Goal: Information Seeking & Learning: Find specific page/section

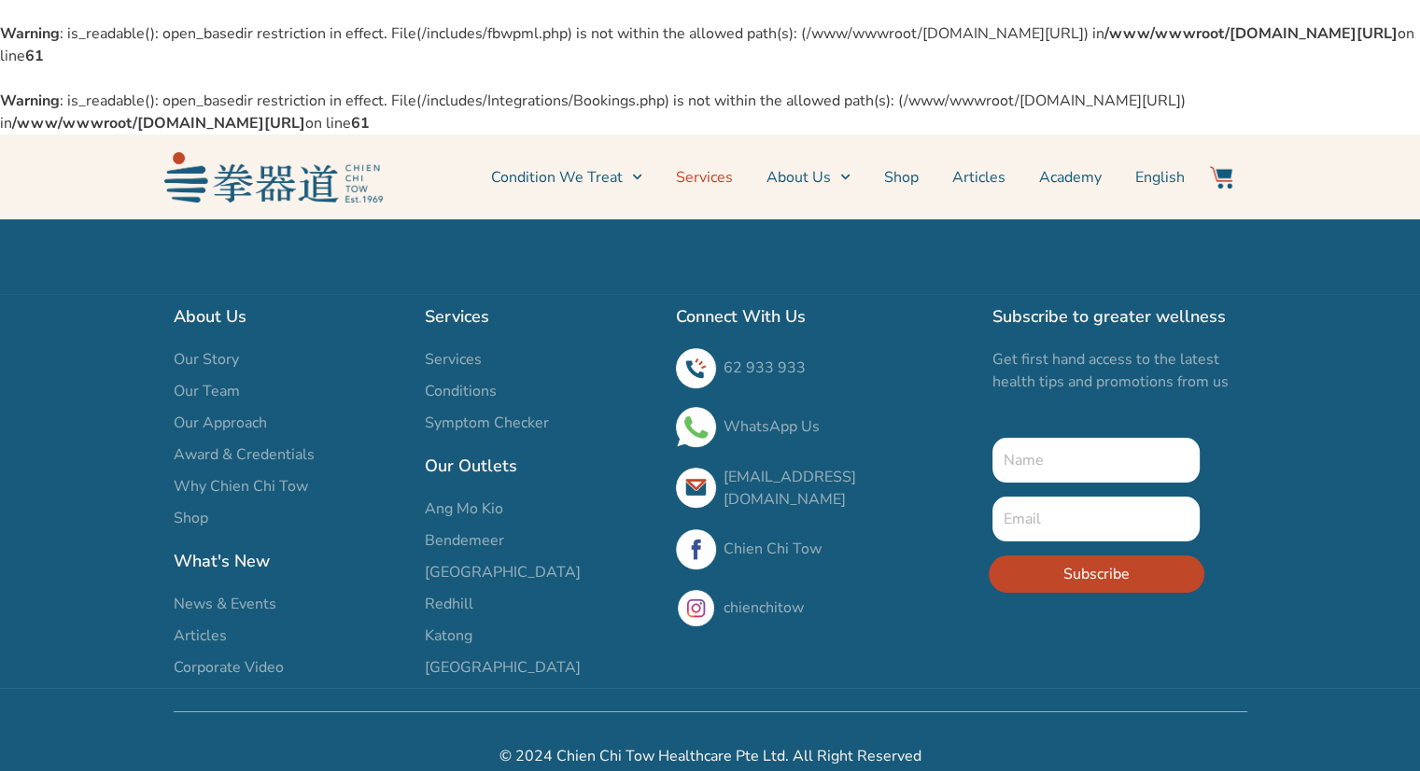
click at [720, 176] on link "Services" at bounding box center [704, 177] width 57 height 47
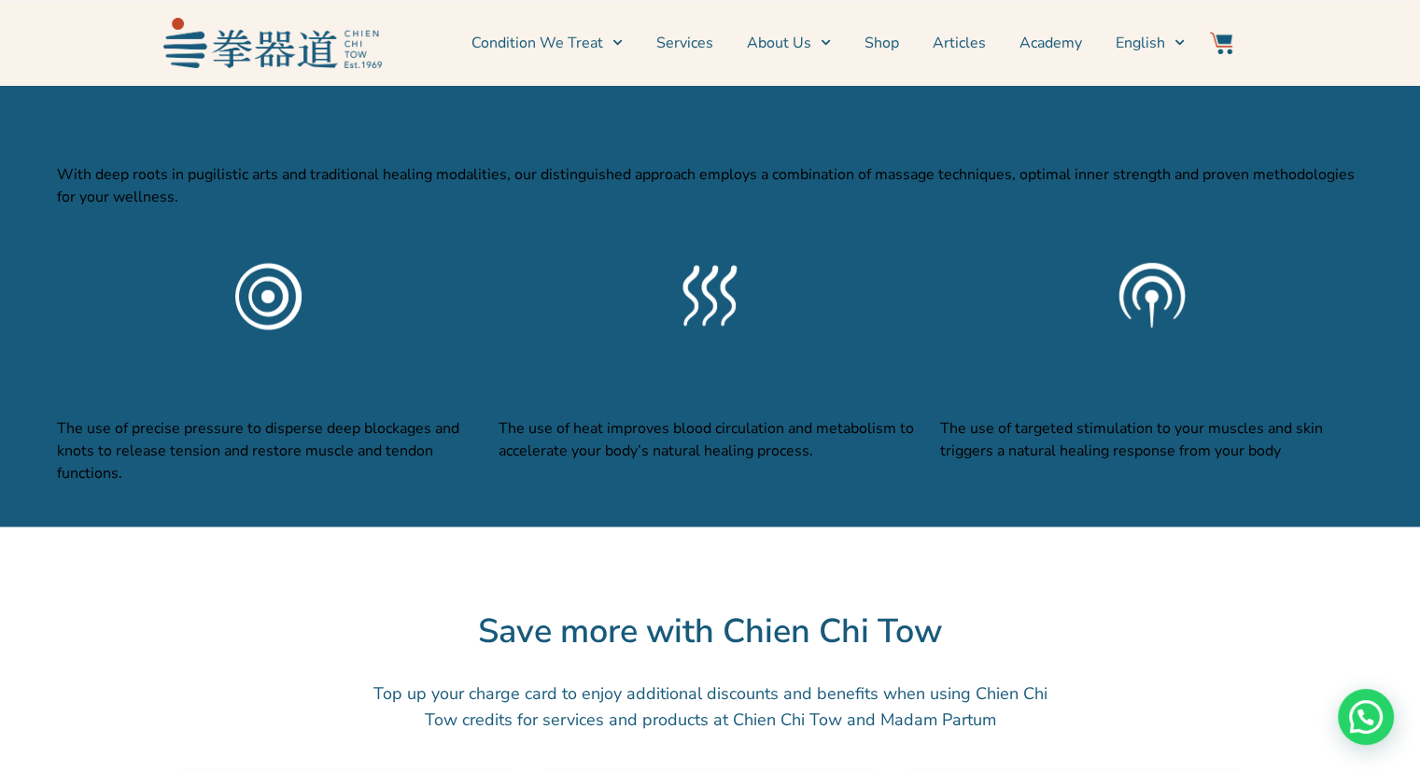
scroll to position [4949, 0]
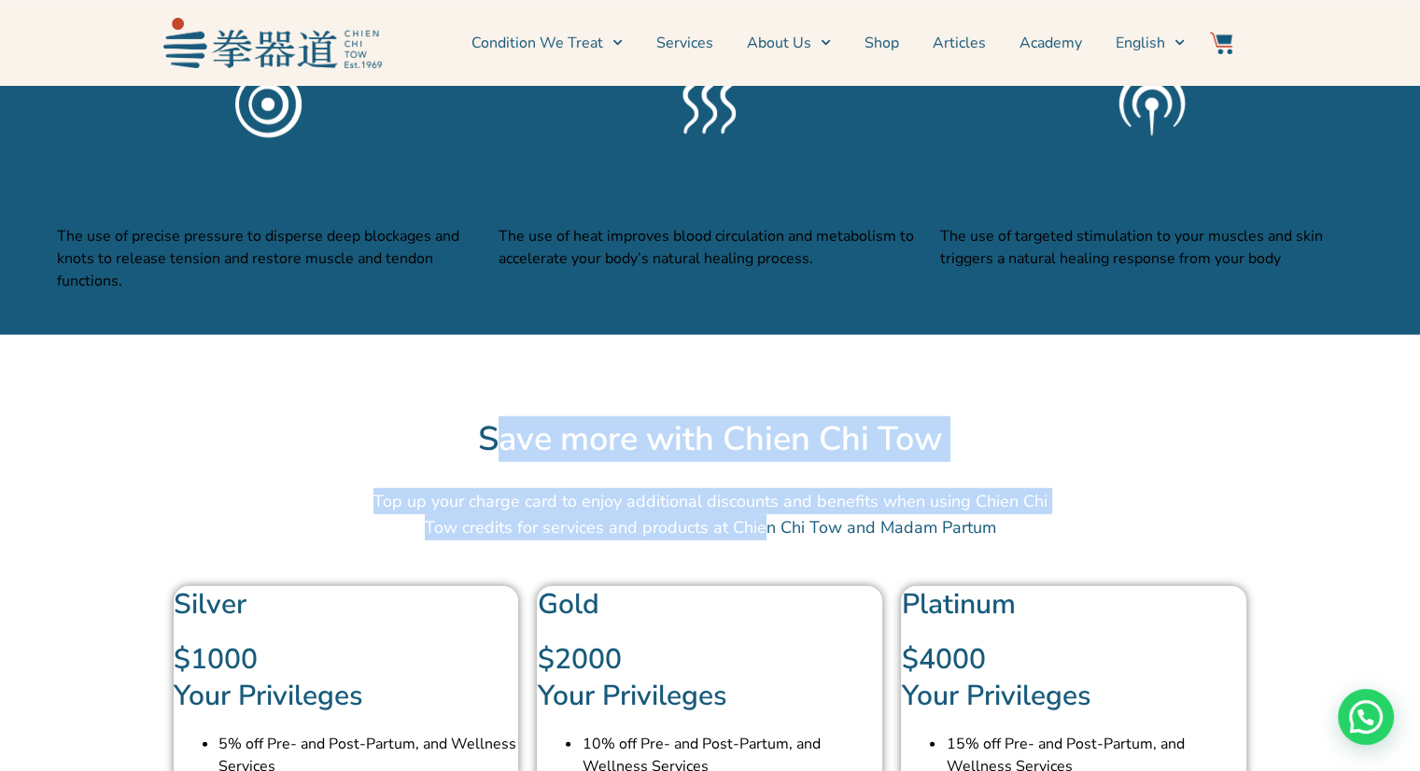
drag, startPoint x: 482, startPoint y: 467, endPoint x: 751, endPoint y: 546, distance: 280.4
click at [751, 546] on div "Save more with Chien Chi Tow Top up your charge card to enjoy additional discou…" at bounding box center [710, 653] width 1345 height 637
click at [751, 541] on p "Top up your charge card to enjoy additional discounts and benefits when using C…" at bounding box center [710, 514] width 700 height 52
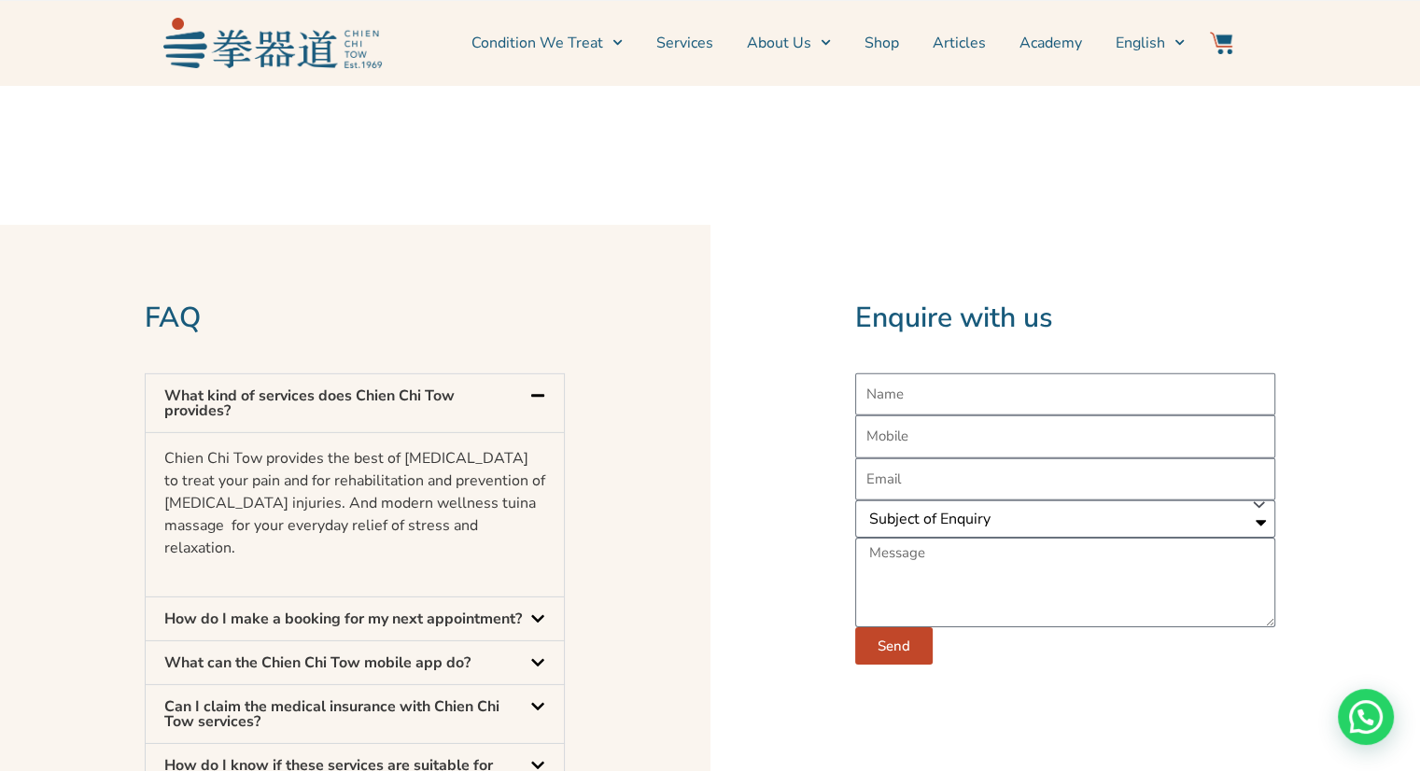
scroll to position [5790, 0]
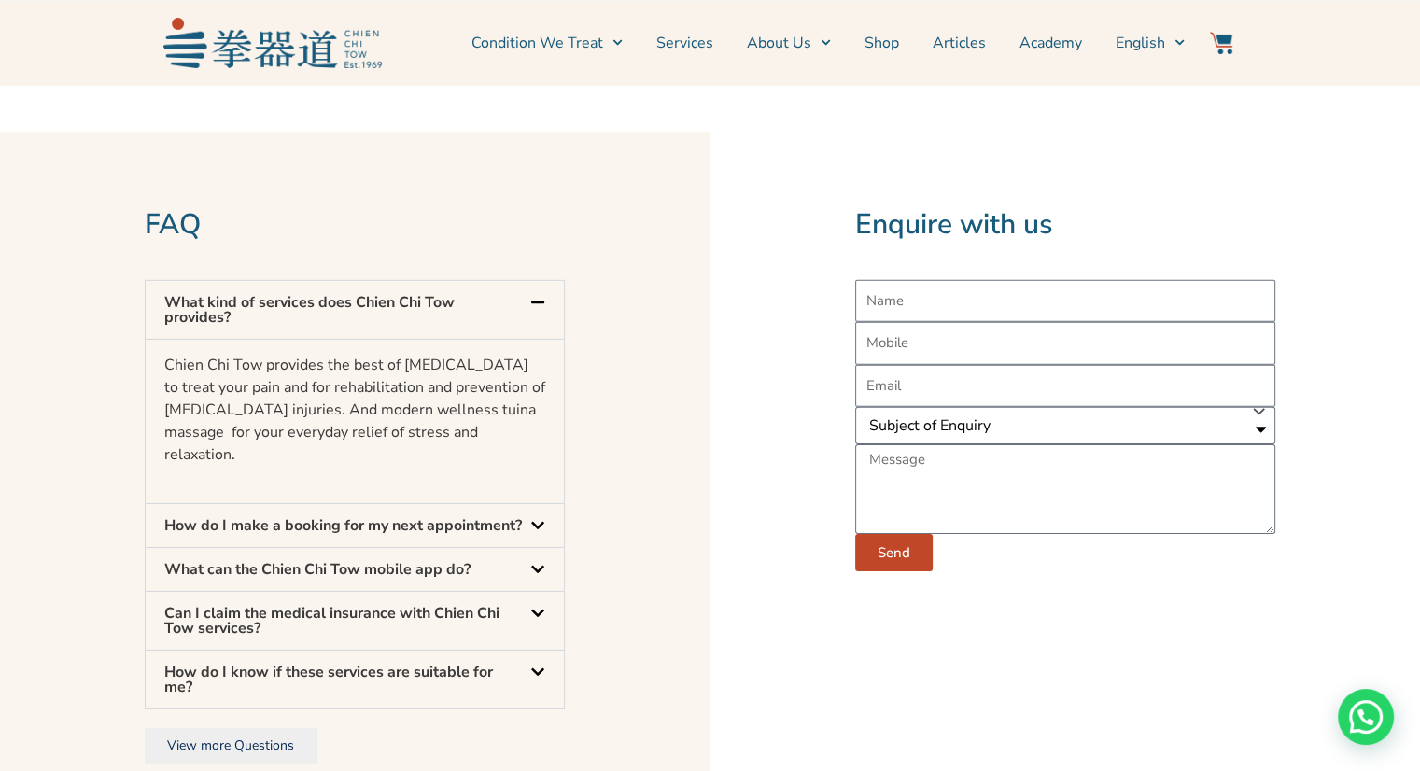
drag, startPoint x: 250, startPoint y: 414, endPoint x: 285, endPoint y: 487, distance: 80.6
click at [285, 487] on div "Chien Chi Tow provides the best of [MEDICAL_DATA] to treat your pain and for re…" at bounding box center [355, 421] width 418 height 165
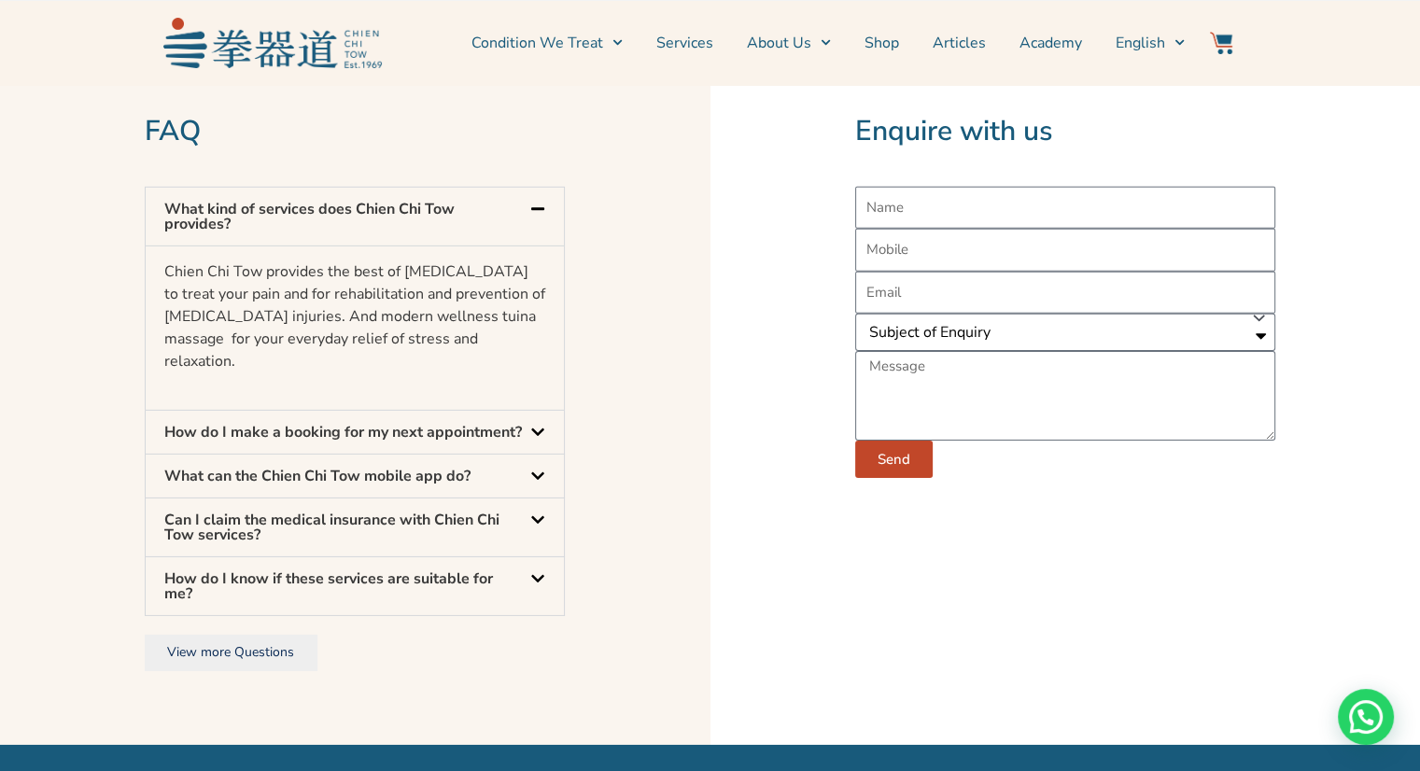
click at [532, 586] on icon at bounding box center [537, 579] width 15 height 15
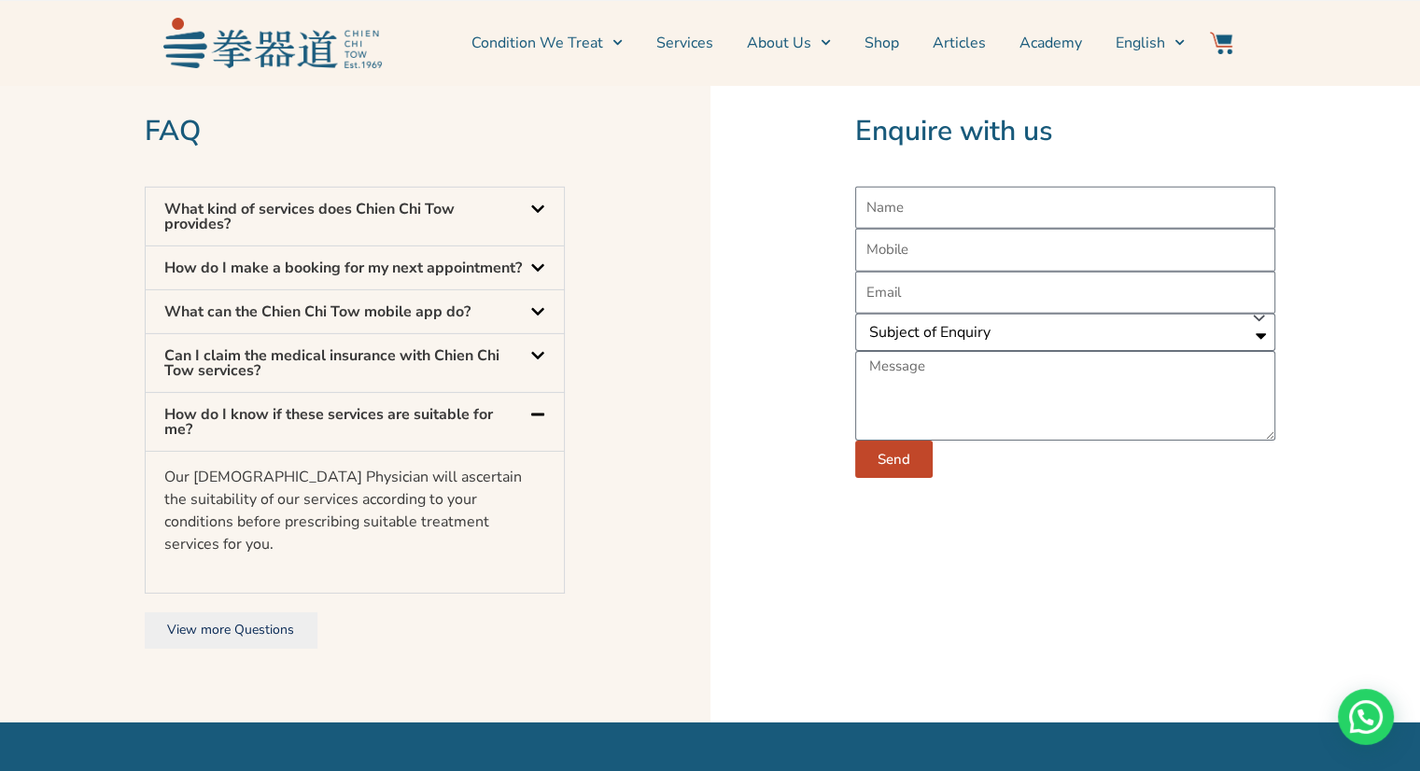
click at [540, 360] on icon at bounding box center [537, 355] width 13 height 7
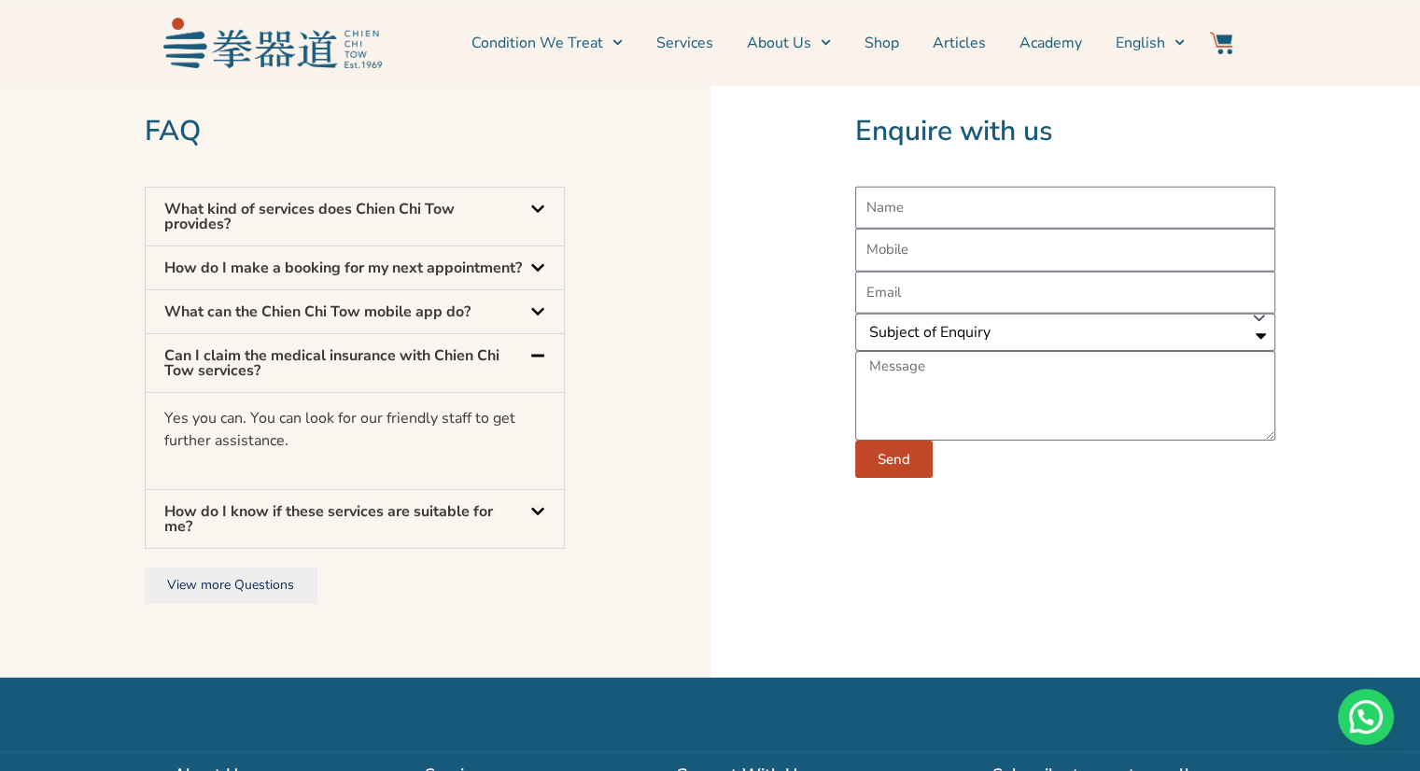
click at [542, 319] on icon at bounding box center [537, 311] width 15 height 15
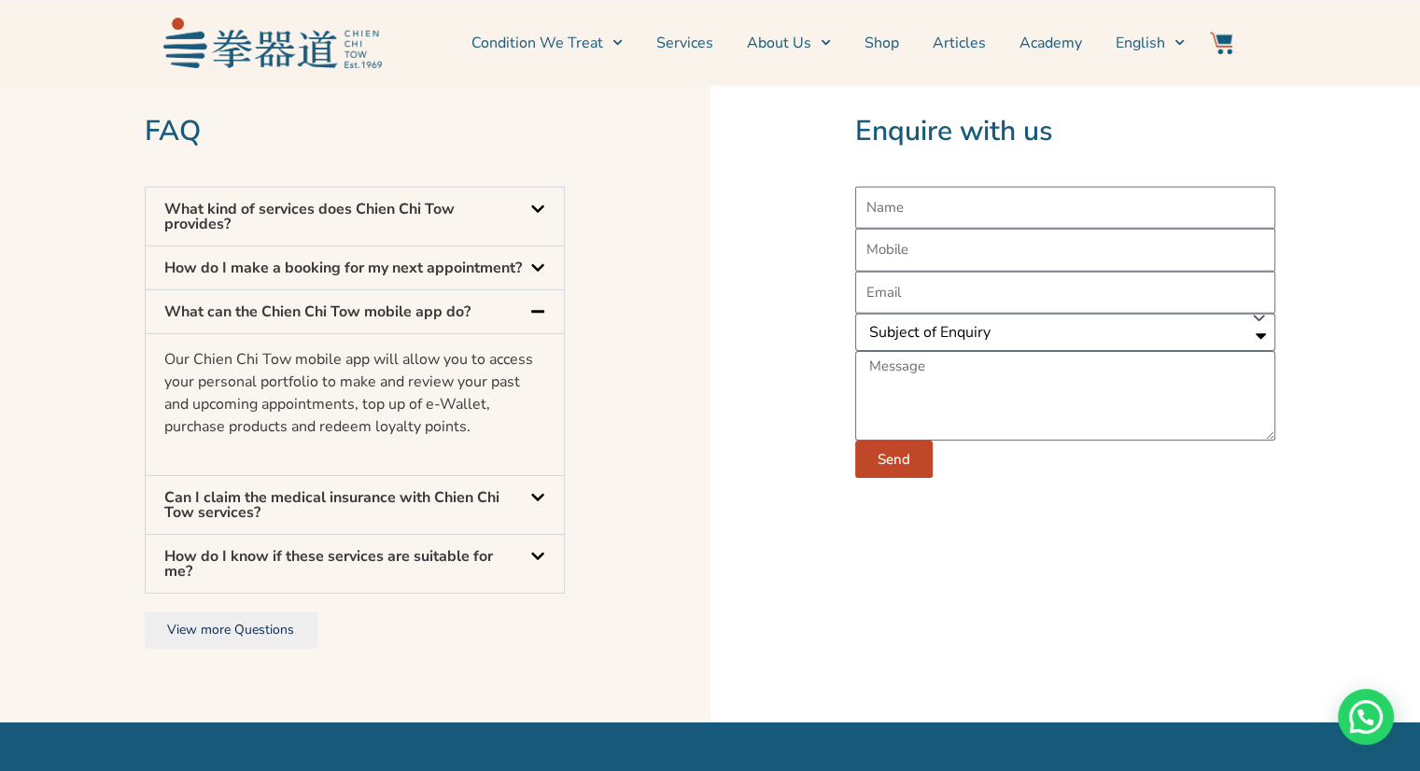
click at [541, 275] on icon at bounding box center [537, 268] width 15 height 15
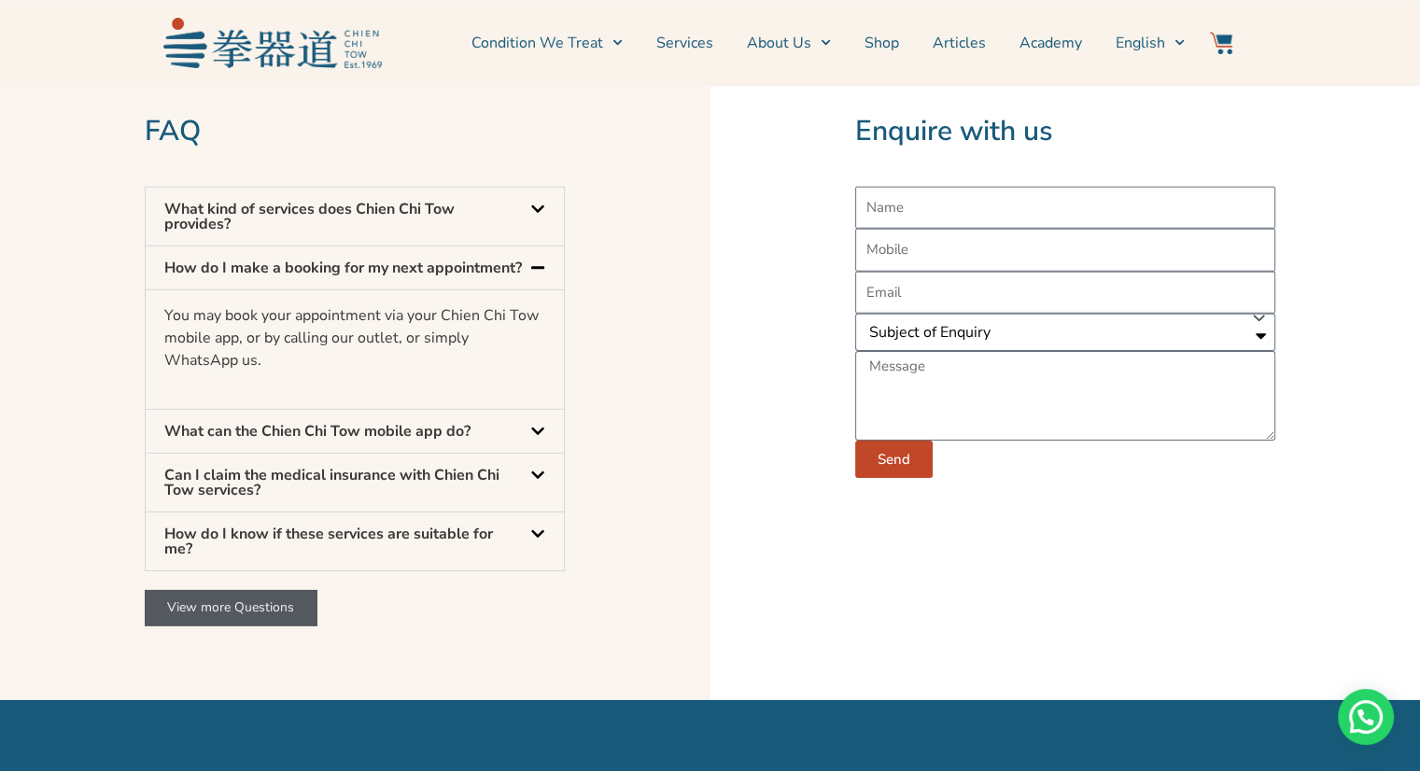
click at [226, 626] on link "View more Questions" at bounding box center [231, 607] width 172 height 35
click at [220, 616] on span "View more Questions" at bounding box center [230, 608] width 127 height 18
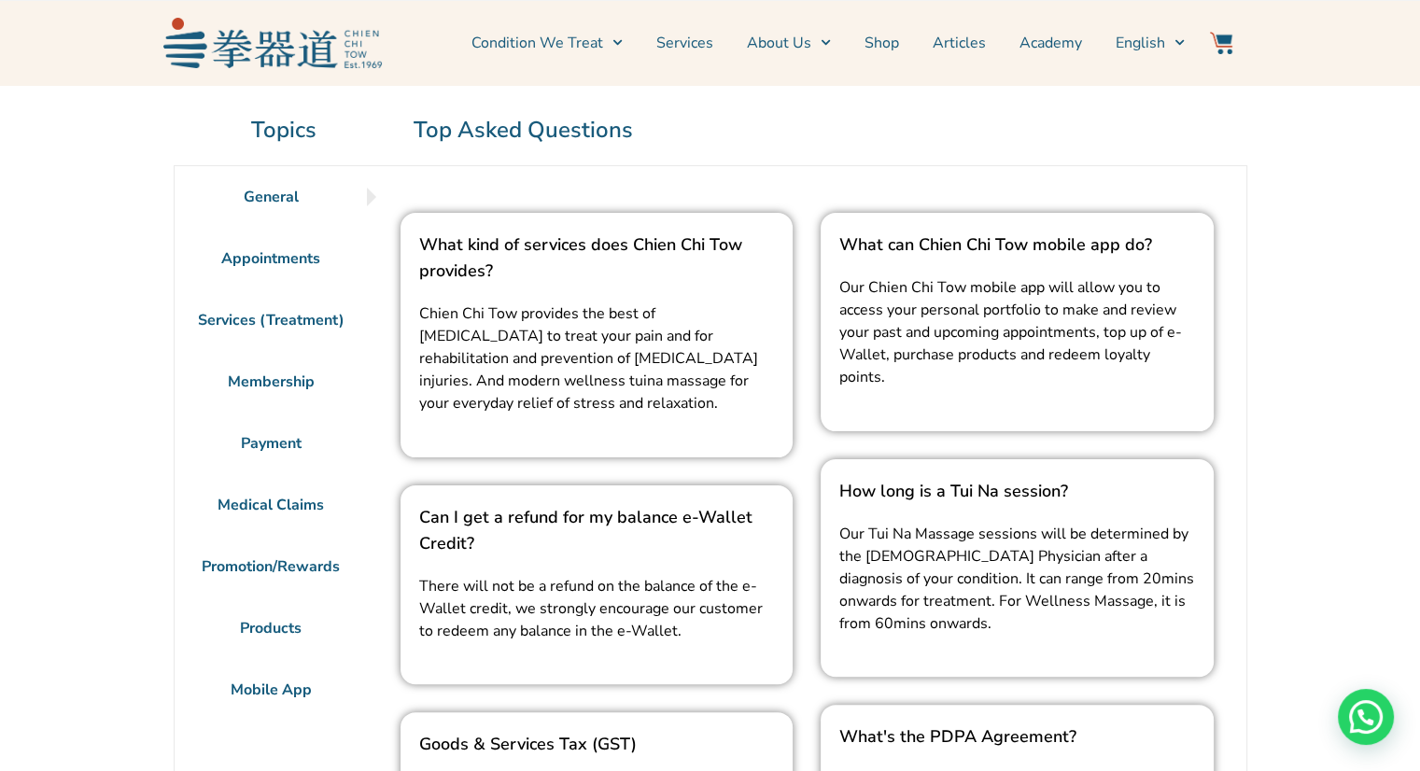
scroll to position [280, 0]
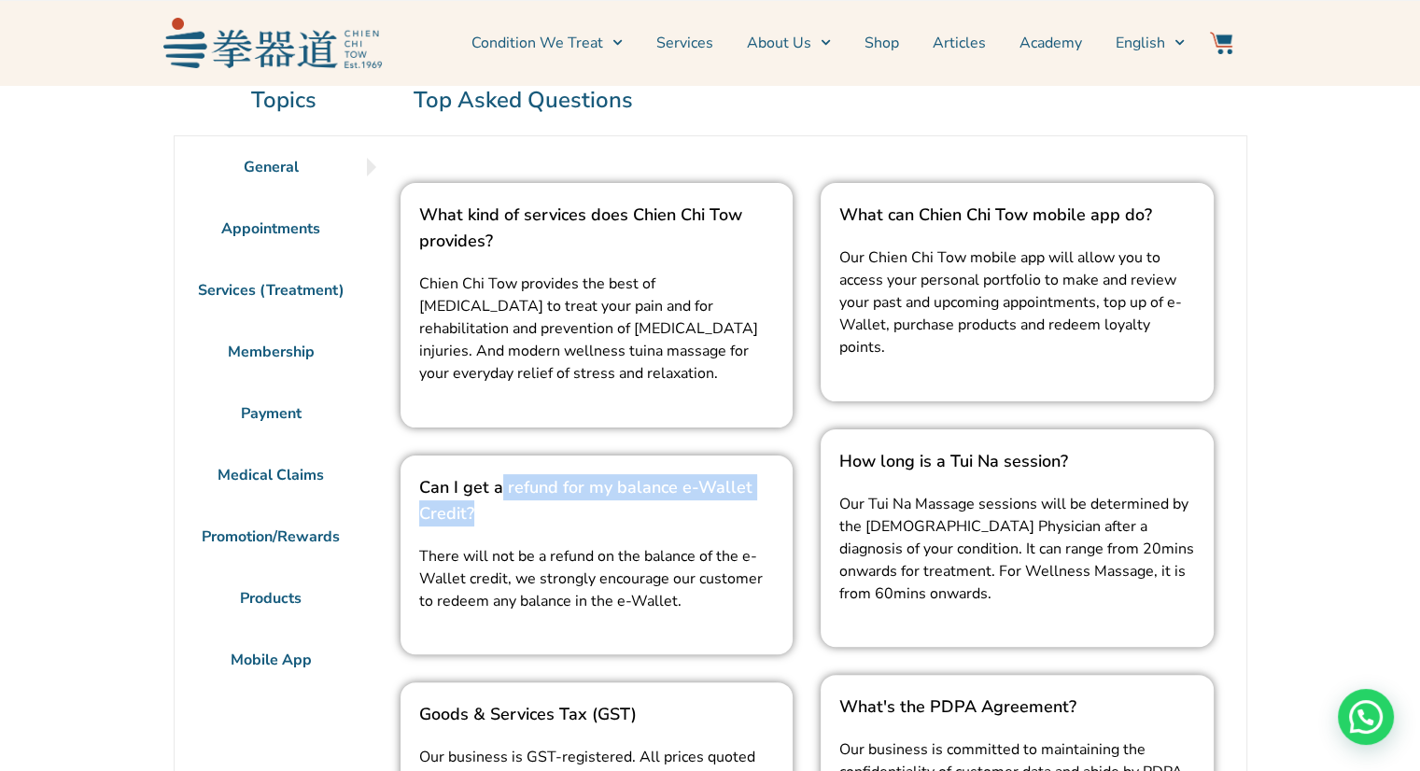
drag, startPoint x: 501, startPoint y: 482, endPoint x: 527, endPoint y: 520, distance: 46.4
click at [527, 520] on h2 "Can I get a refund for my balance e-Wallet Credit?" at bounding box center [597, 500] width 356 height 52
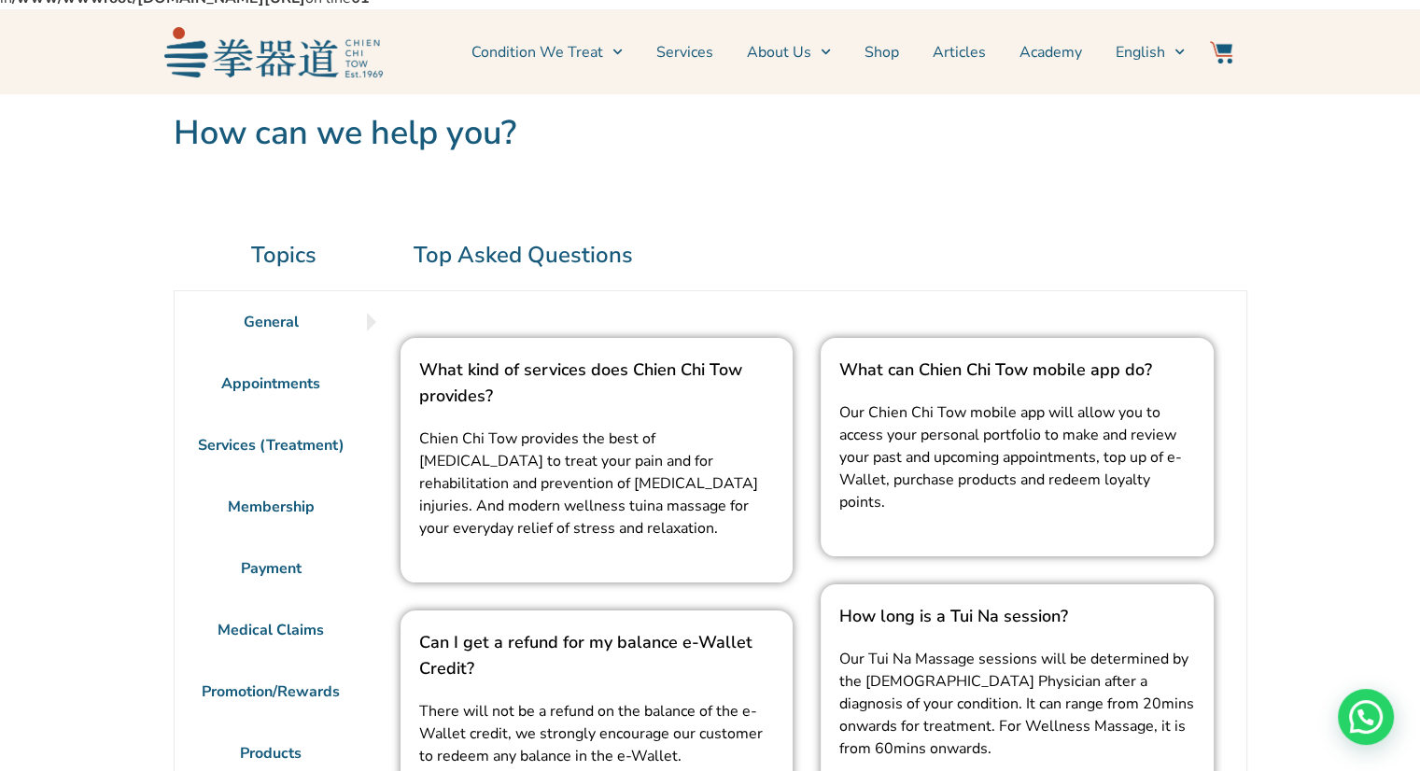
scroll to position [93, 0]
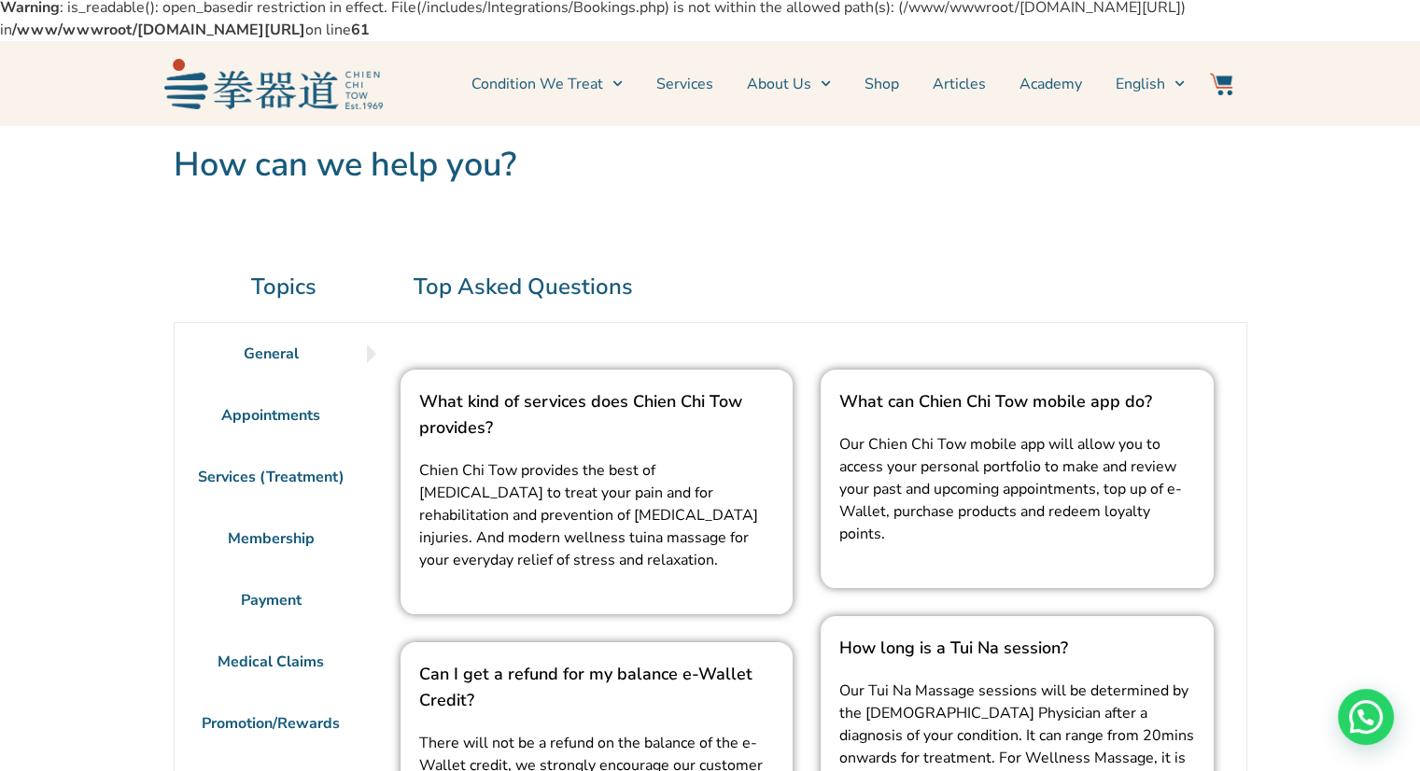
click at [262, 356] on li "General" at bounding box center [271, 354] width 193 height 62
click at [263, 346] on li "General" at bounding box center [271, 354] width 193 height 62
click at [266, 416] on li "Appointments" at bounding box center [271, 416] width 193 height 62
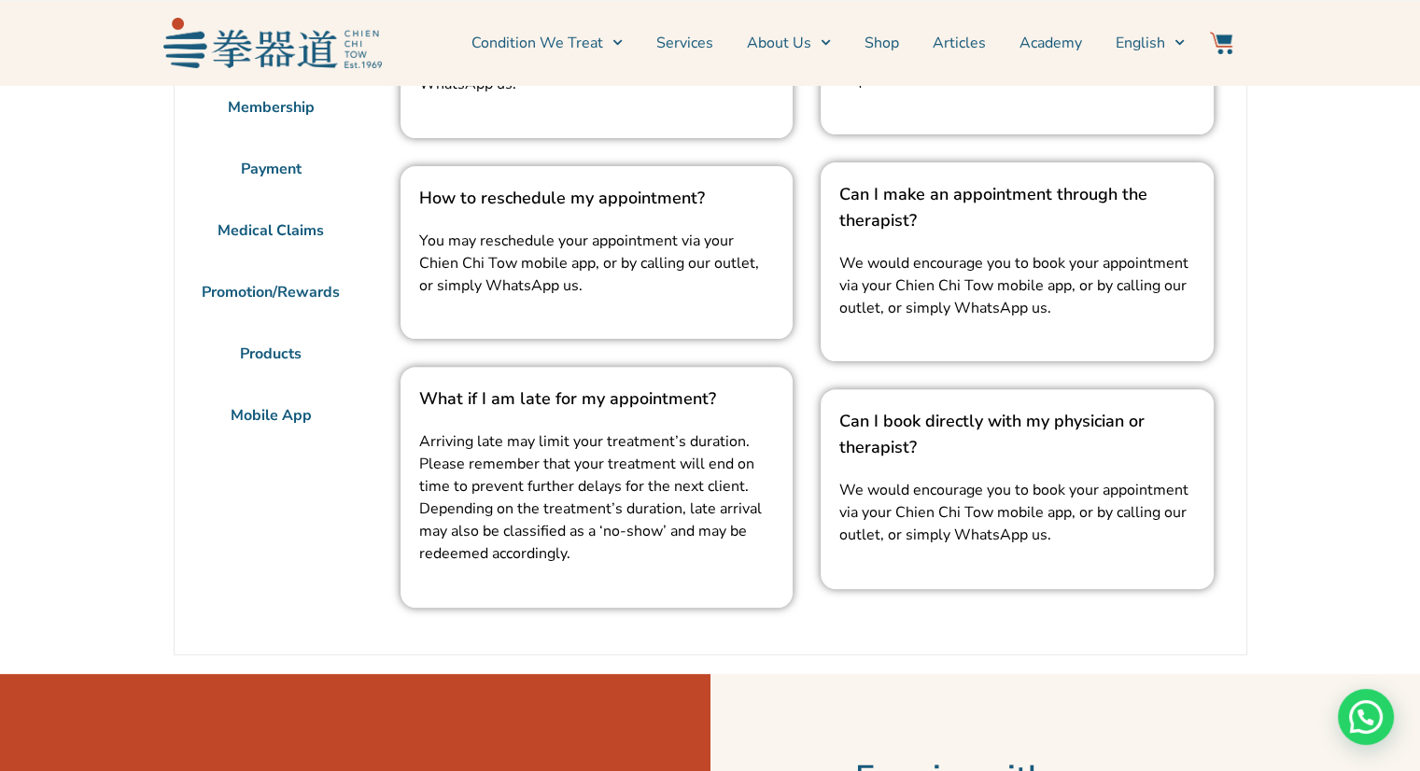
scroll to position [280, 0]
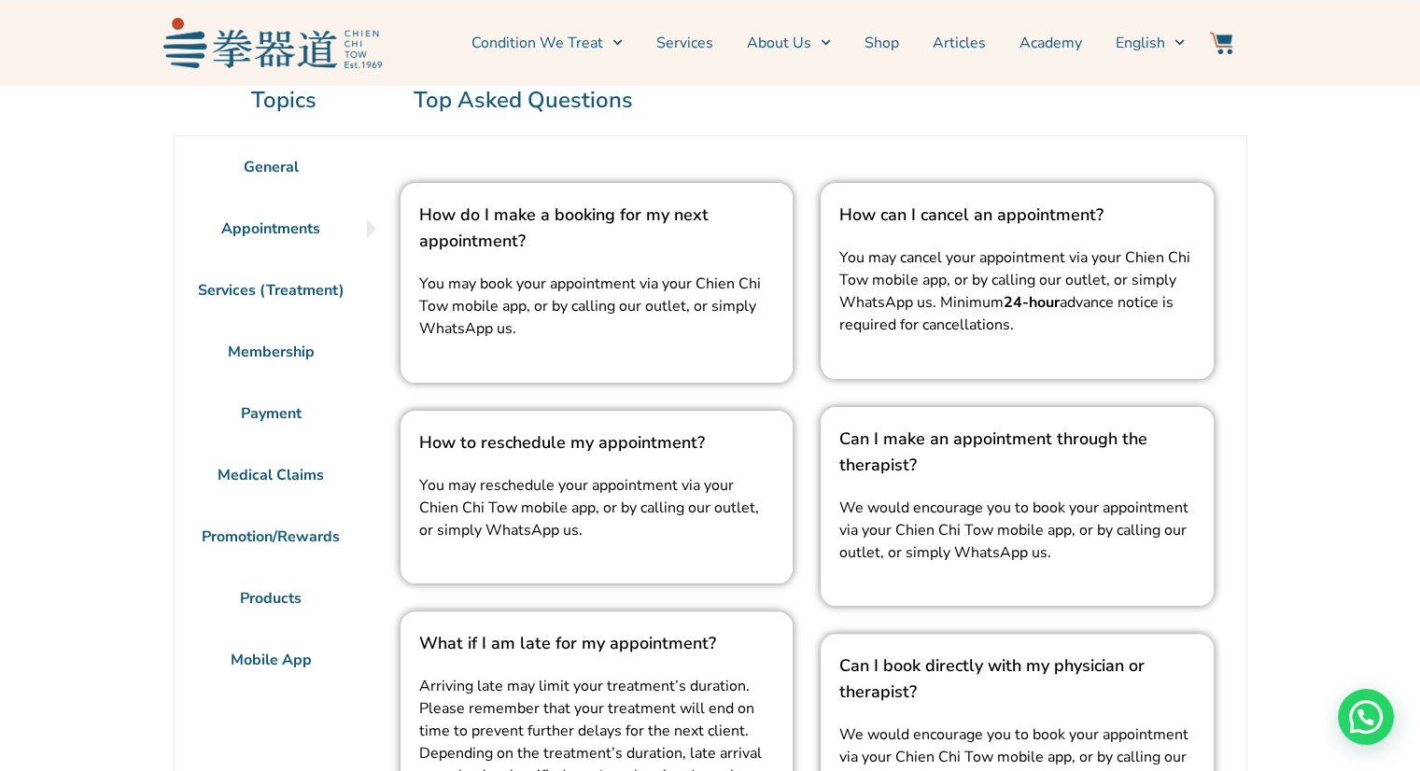
click at [280, 290] on li "Services (Treatment)" at bounding box center [271, 291] width 193 height 62
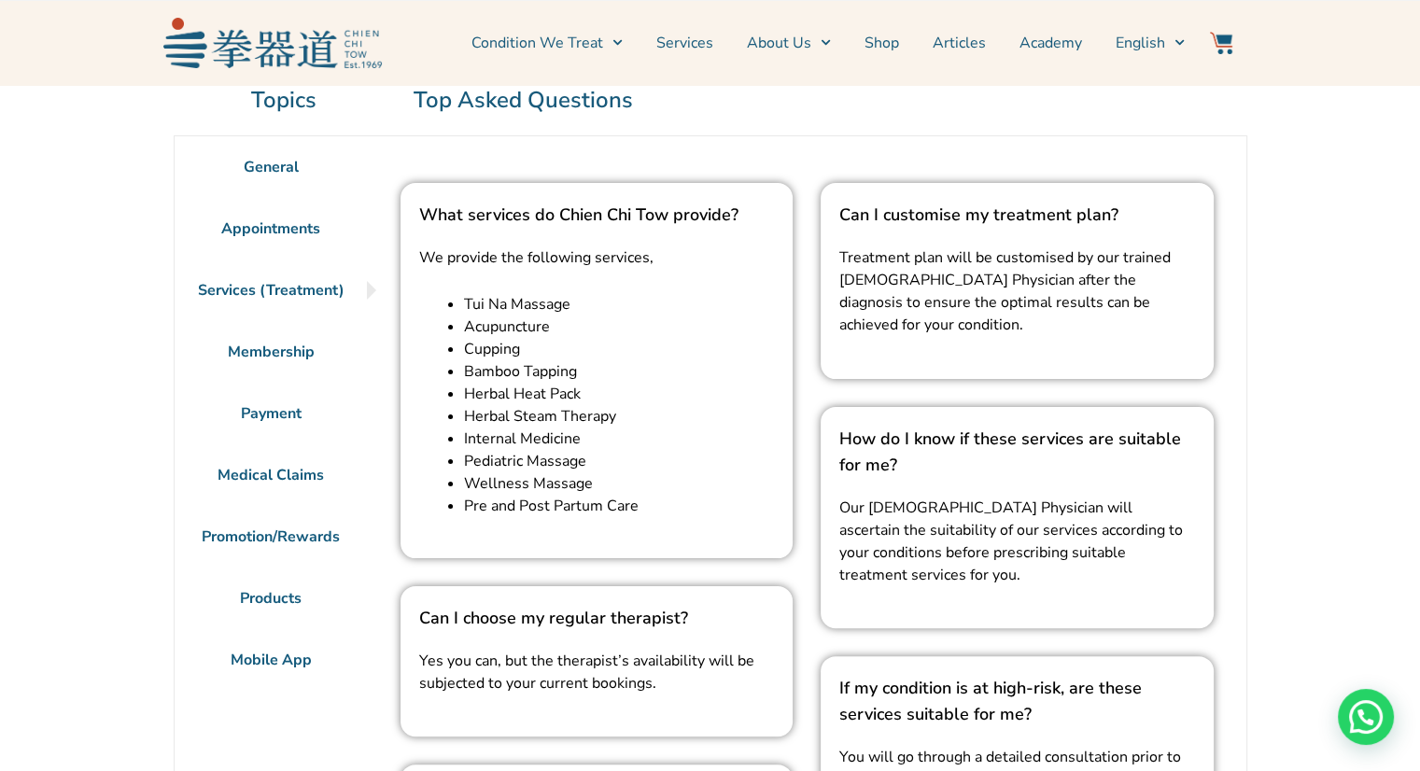
click at [280, 356] on li "Membership" at bounding box center [271, 352] width 193 height 62
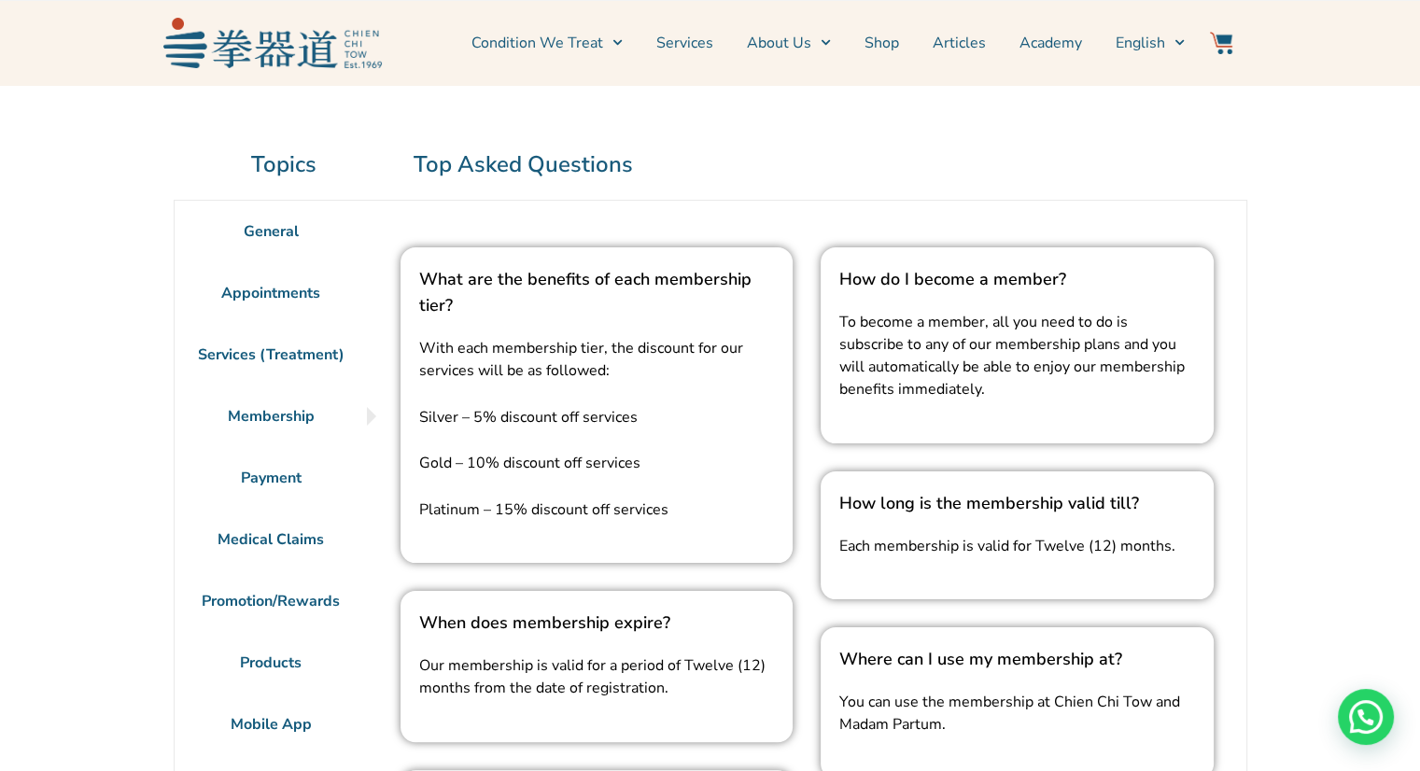
scroll to position [187, 0]
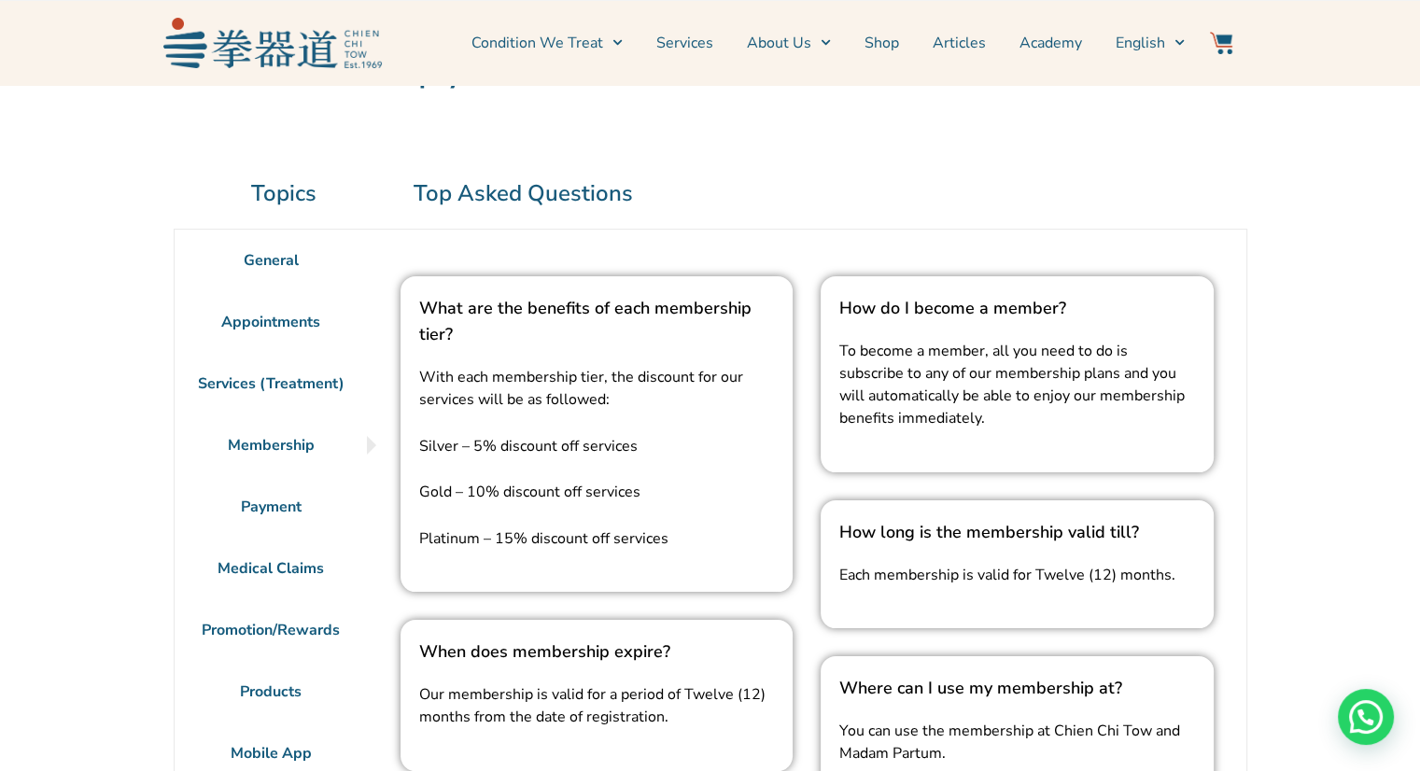
click at [265, 508] on li "Payment" at bounding box center [271, 507] width 193 height 62
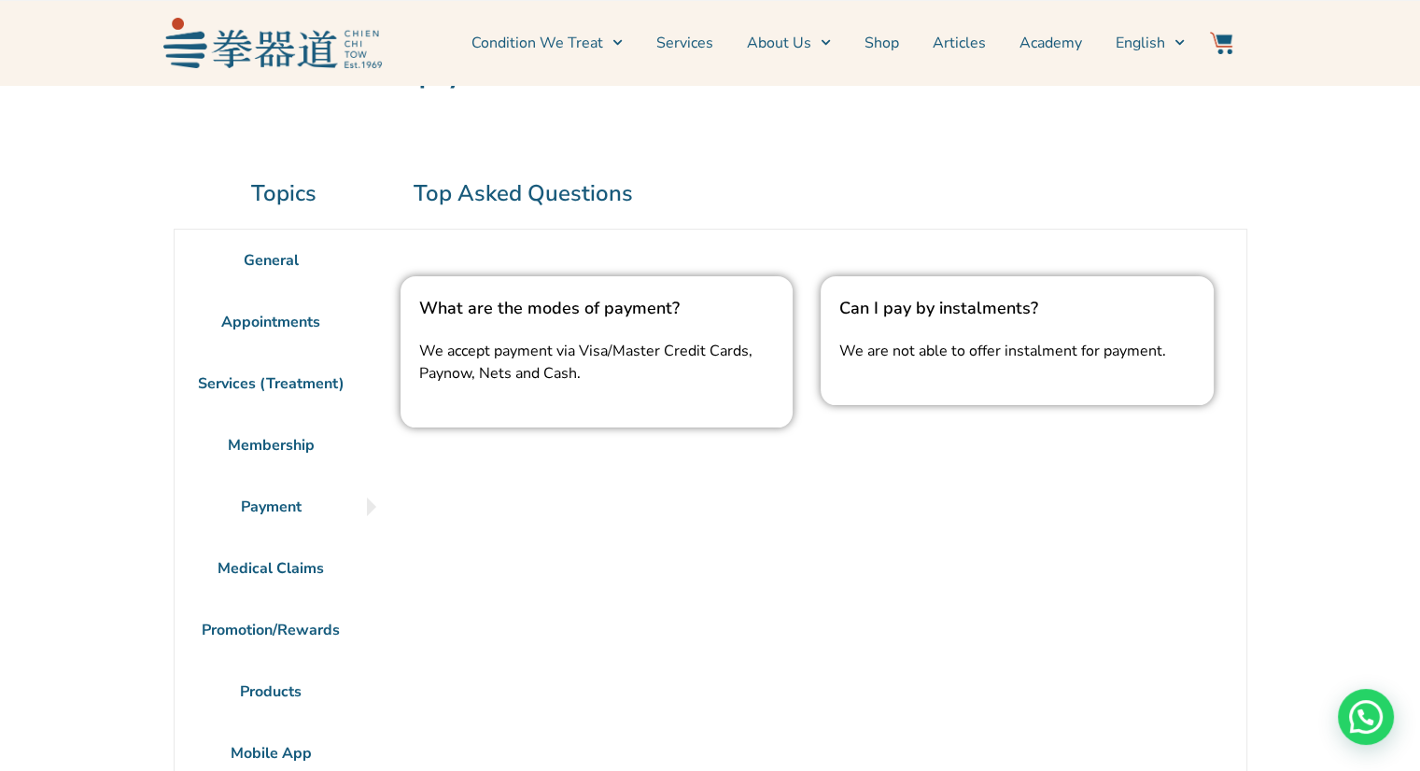
click at [295, 571] on li "Medical Claims" at bounding box center [271, 569] width 193 height 62
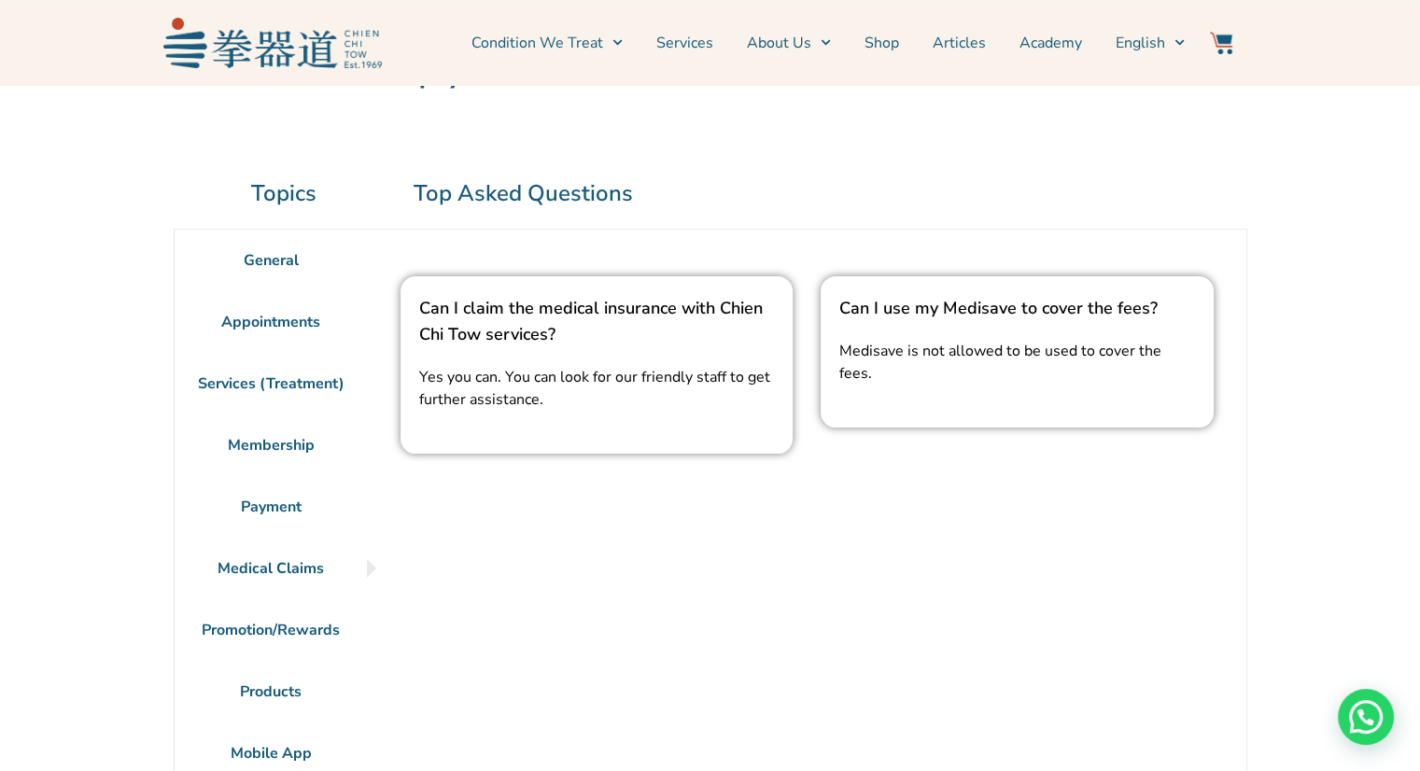
click at [275, 640] on li "Promotion/Rewards" at bounding box center [271, 631] width 193 height 62
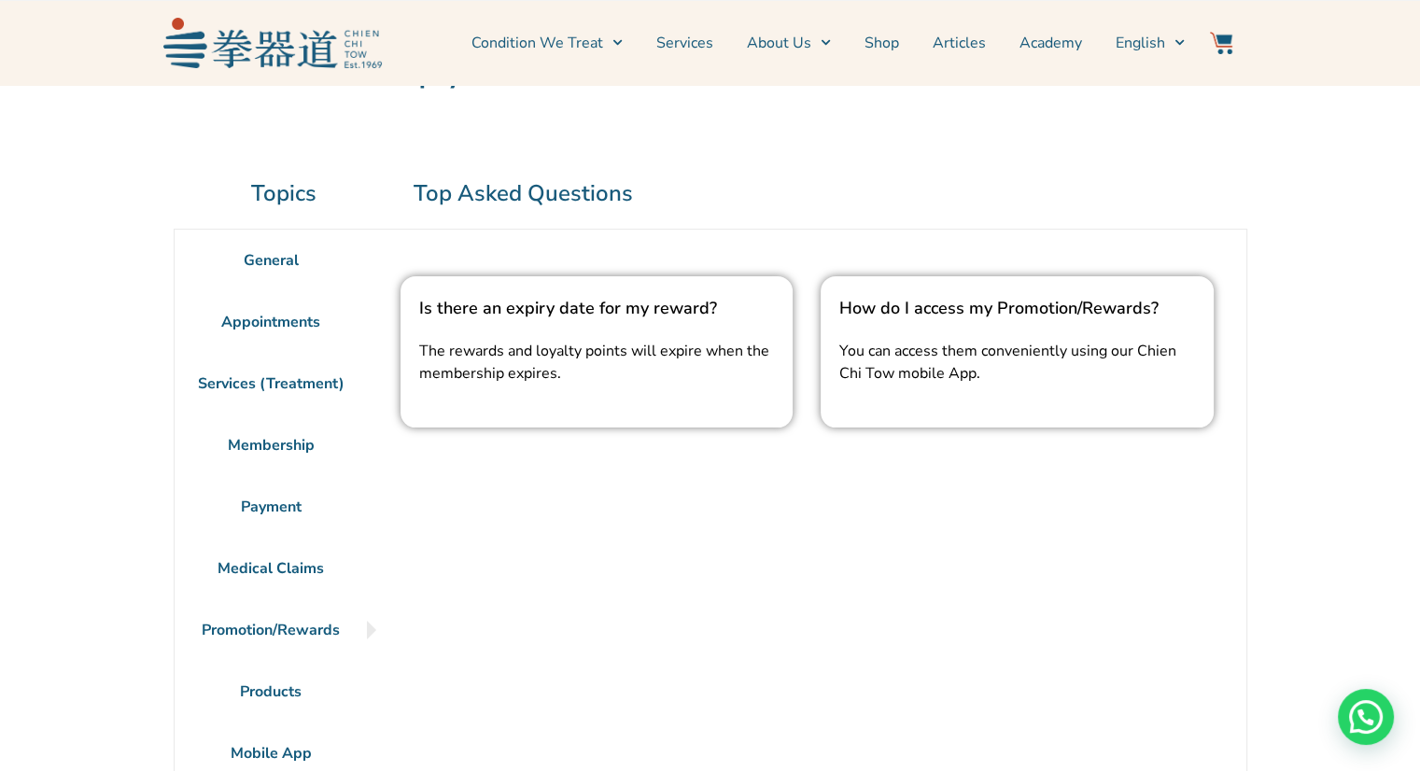
click at [276, 686] on li "Products" at bounding box center [271, 692] width 193 height 62
click at [269, 710] on li "Products" at bounding box center [271, 692] width 193 height 62
click at [272, 699] on li "Products" at bounding box center [271, 692] width 193 height 62
click at [273, 589] on li "Medical Claims" at bounding box center [271, 569] width 193 height 62
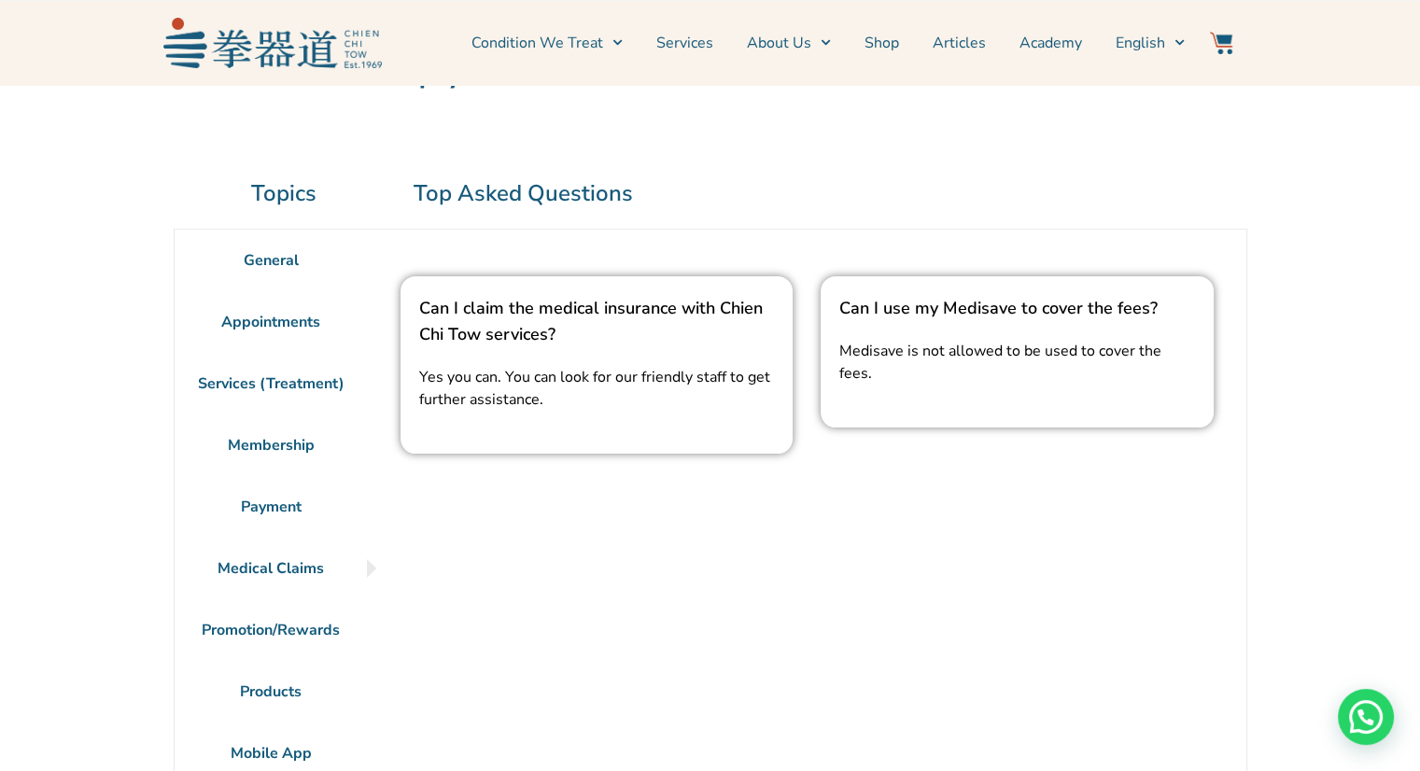
click at [258, 694] on li "Products" at bounding box center [271, 692] width 193 height 62
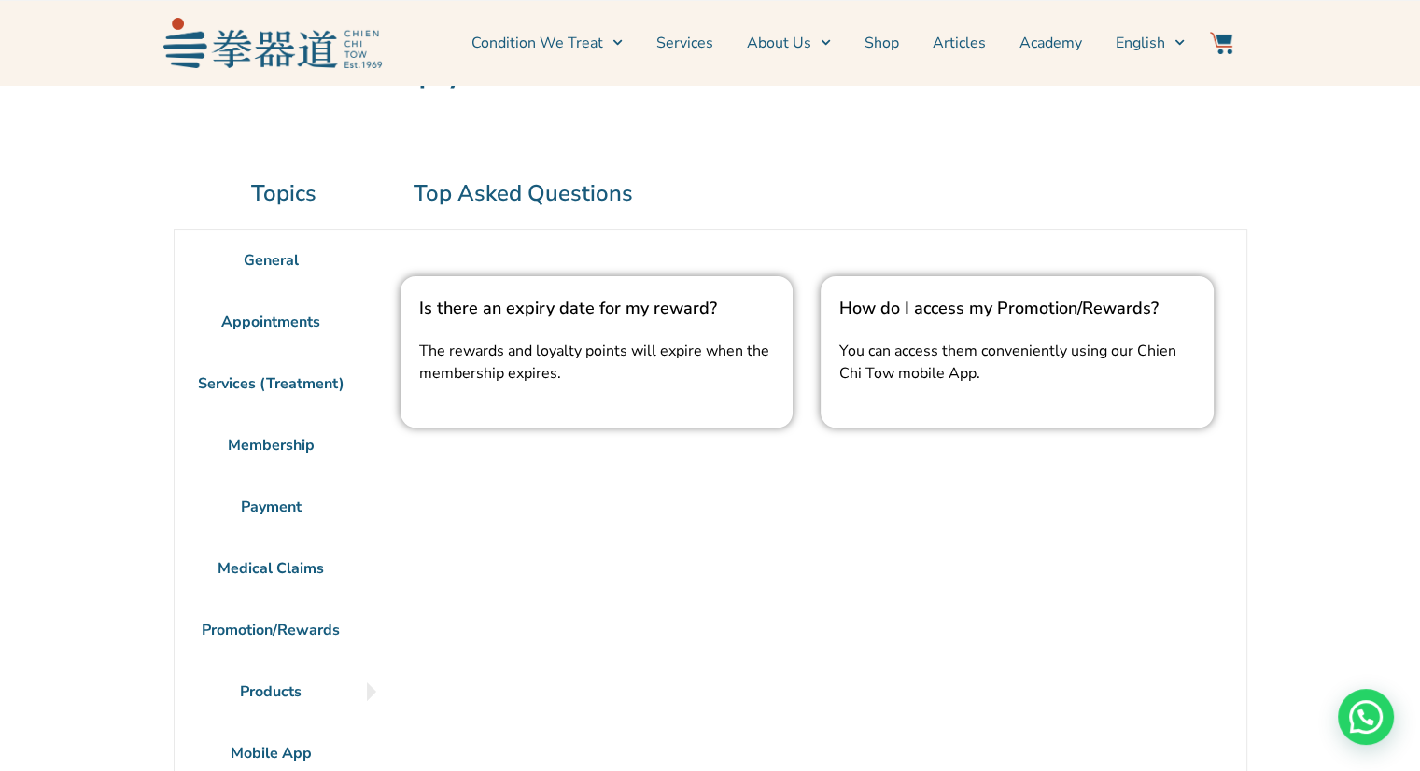
click at [274, 630] on li "Promotion/Rewards" at bounding box center [271, 631] width 193 height 62
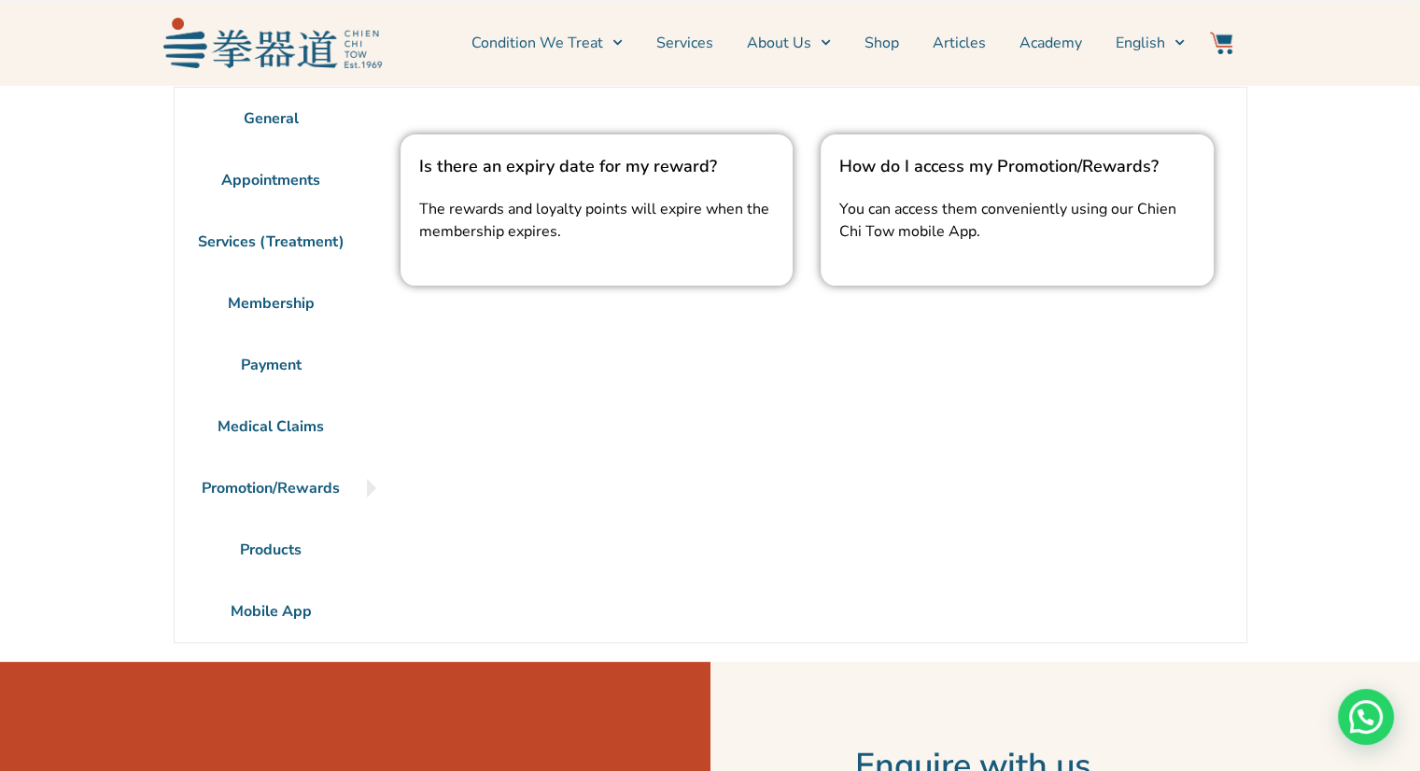
scroll to position [467, 0]
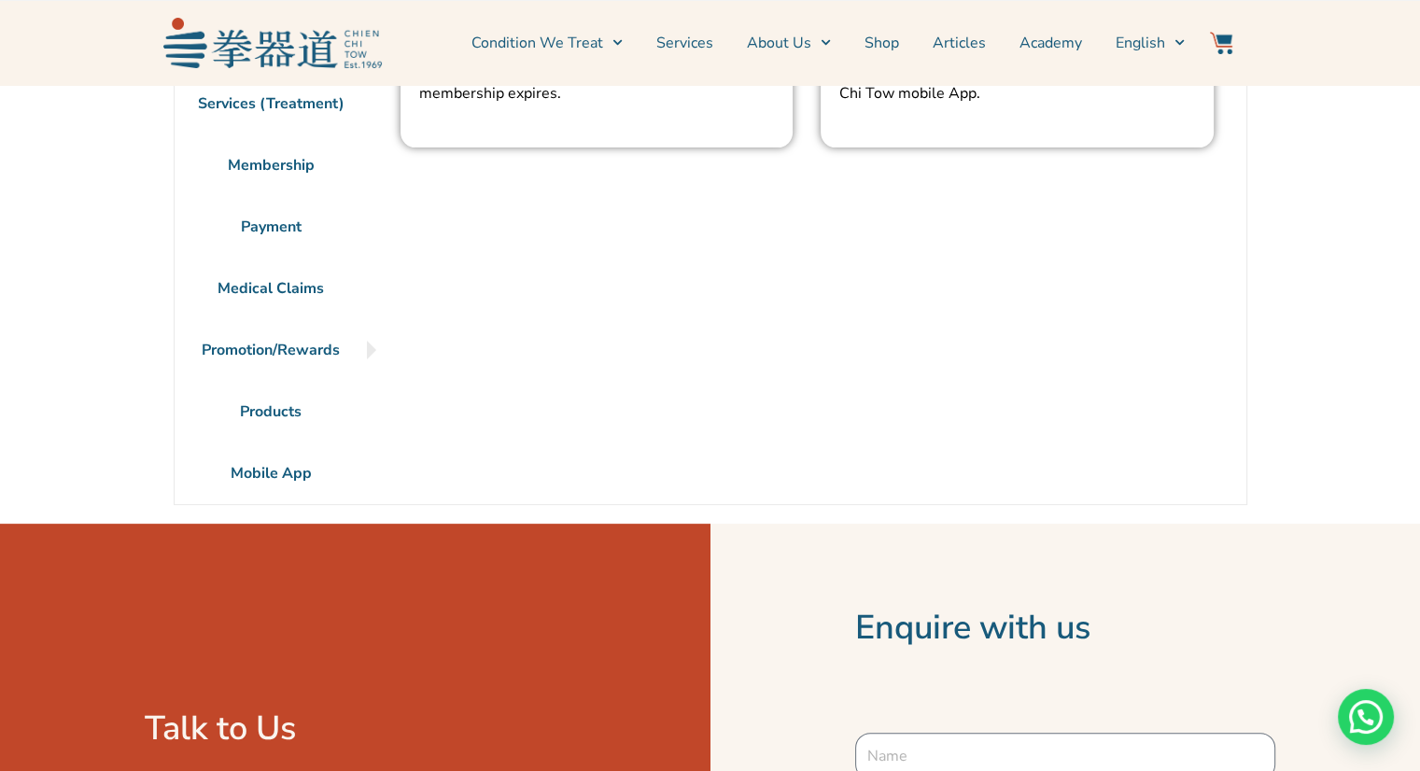
click at [299, 416] on li "Products" at bounding box center [271, 412] width 193 height 62
click at [283, 473] on li "Mobile App" at bounding box center [271, 474] width 193 height 62
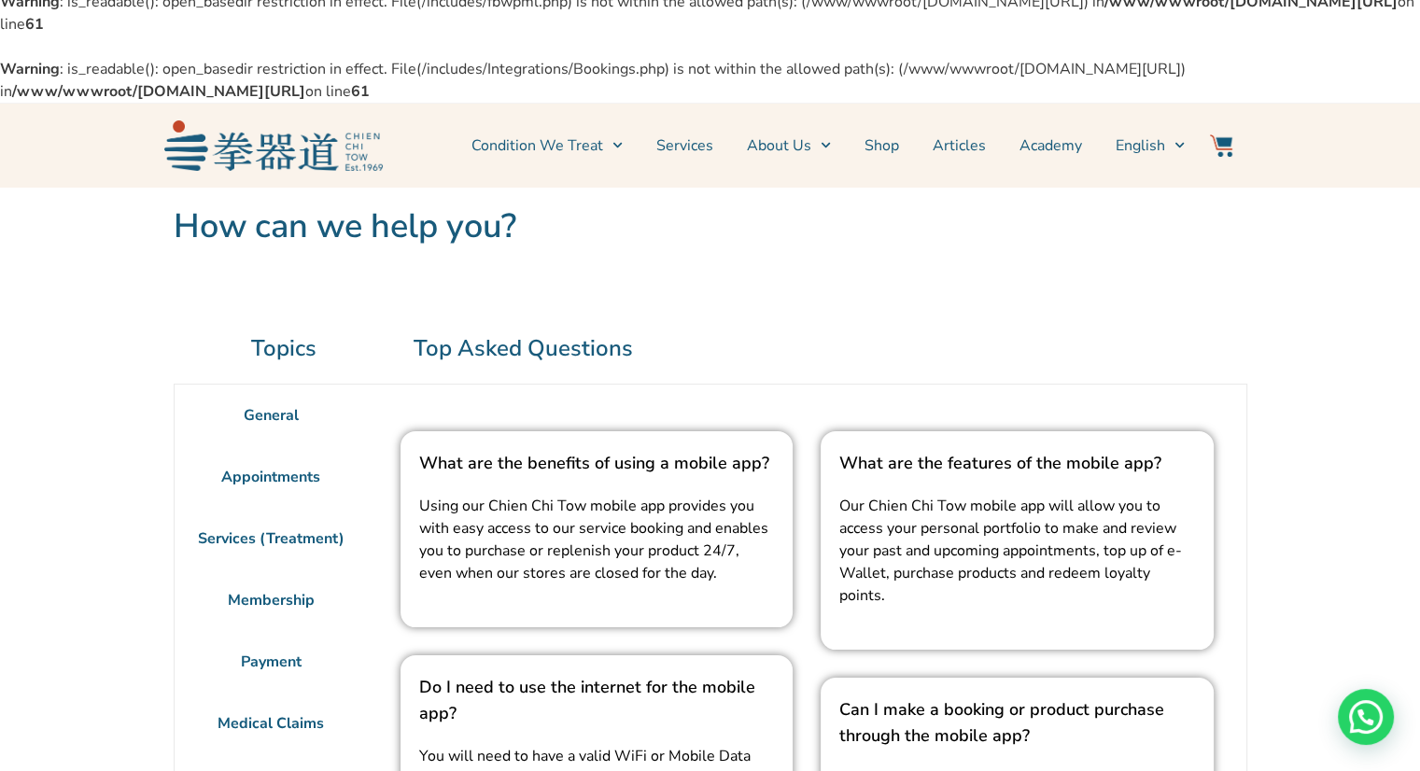
scroll to position [0, 0]
